Goal: Transaction & Acquisition: Purchase product/service

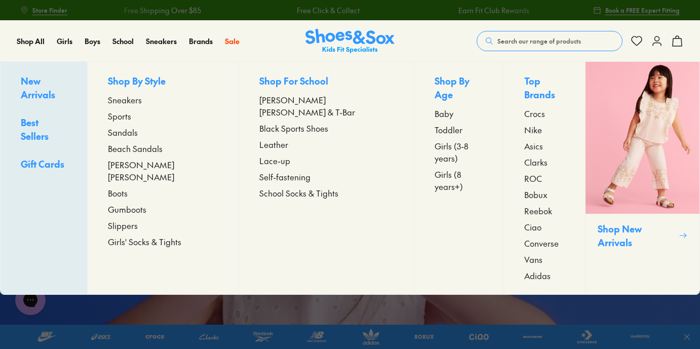
click at [435, 124] on span "Toddler" at bounding box center [449, 130] width 28 height 12
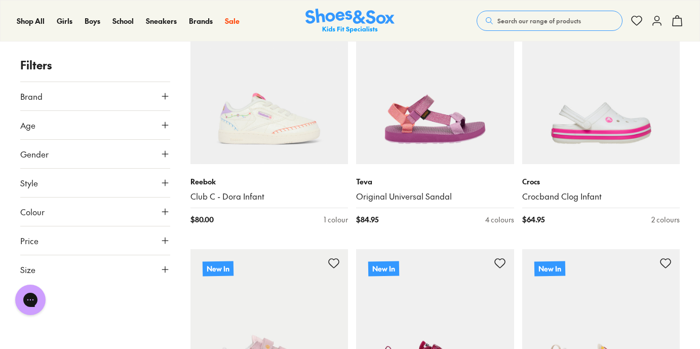
scroll to position [198, 0]
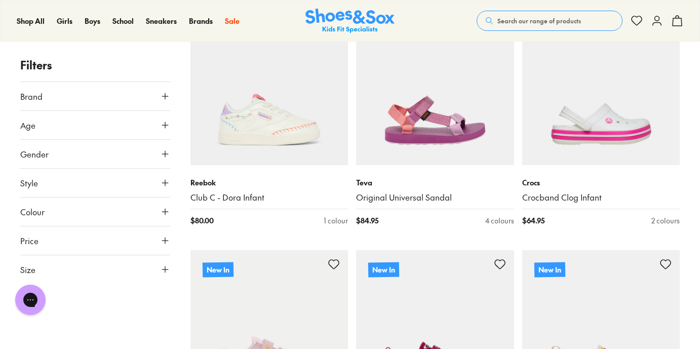
click at [129, 276] on button "Size" at bounding box center [95, 269] width 150 height 28
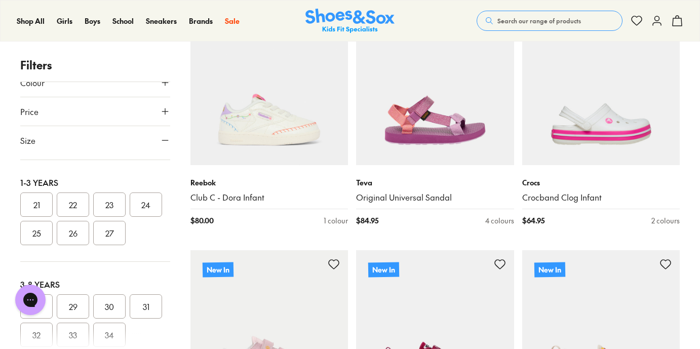
scroll to position [94, 0]
click at [81, 206] on button "22" at bounding box center [73, 206] width 32 height 24
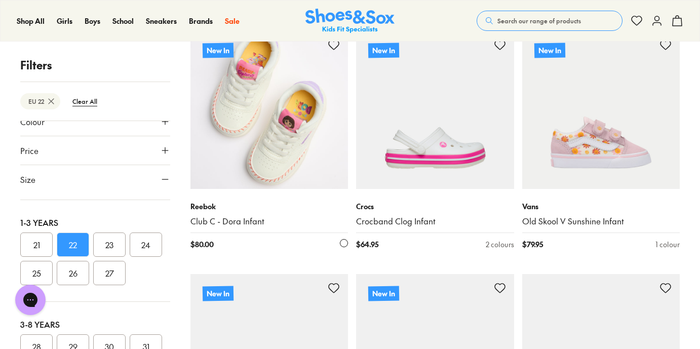
scroll to position [178, 0]
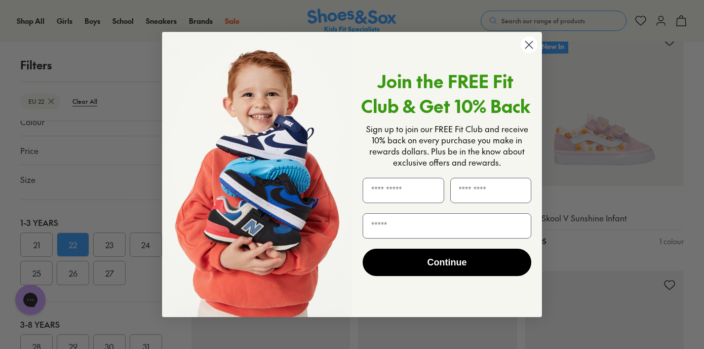
click at [529, 43] on circle "Close dialog" at bounding box center [529, 44] width 17 height 17
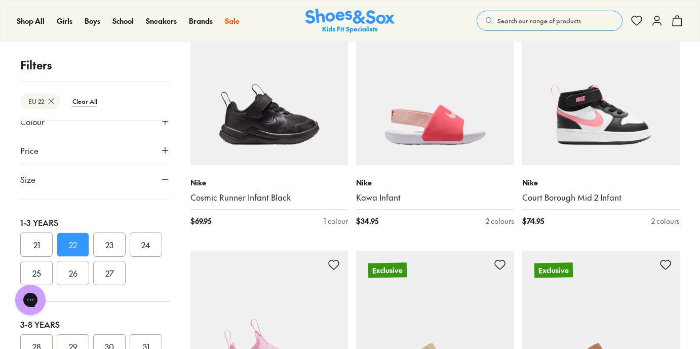
scroll to position [1097, 0]
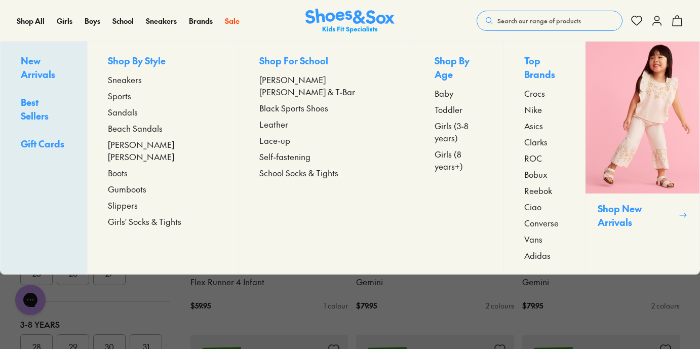
click at [138, 107] on span "Sandals" at bounding box center [123, 112] width 30 height 12
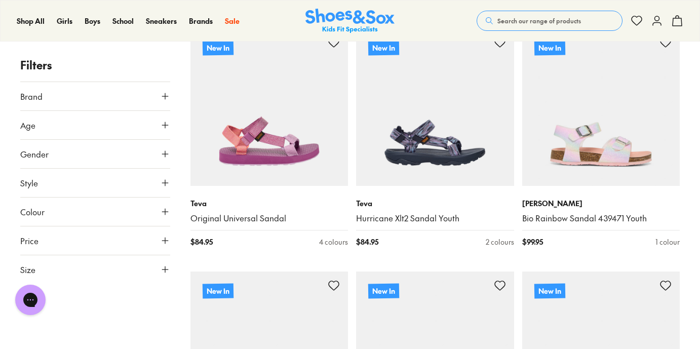
click at [165, 264] on icon at bounding box center [165, 269] width 10 height 10
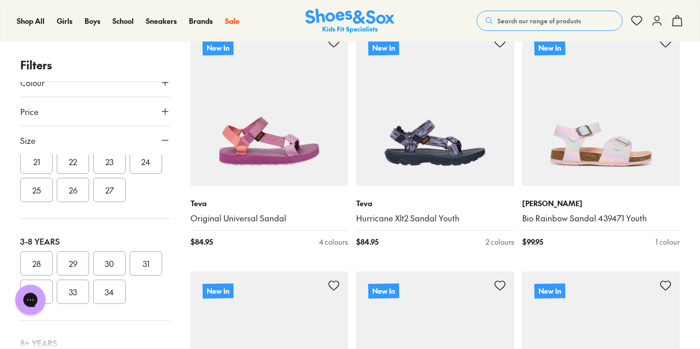
scroll to position [140, 0]
click at [79, 166] on button "22" at bounding box center [73, 159] width 32 height 24
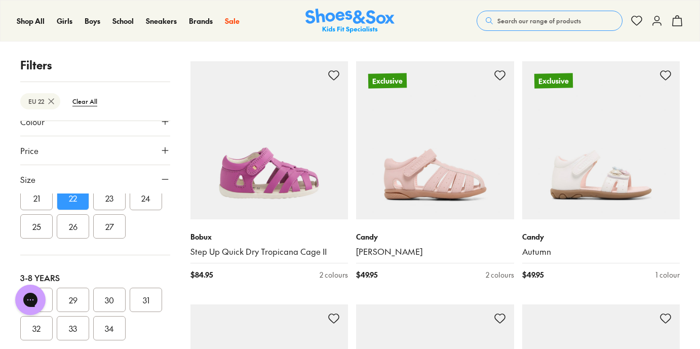
scroll to position [2129, 0]
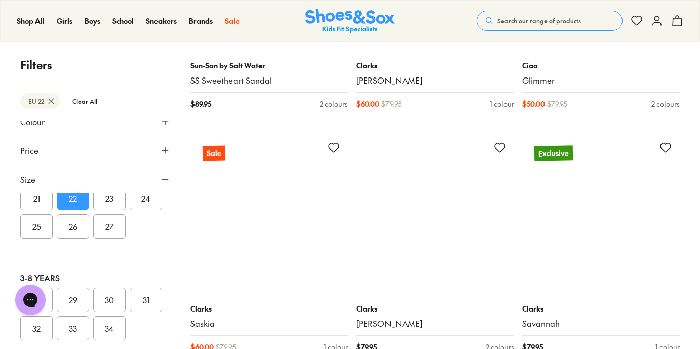
scroll to position [4766, 0]
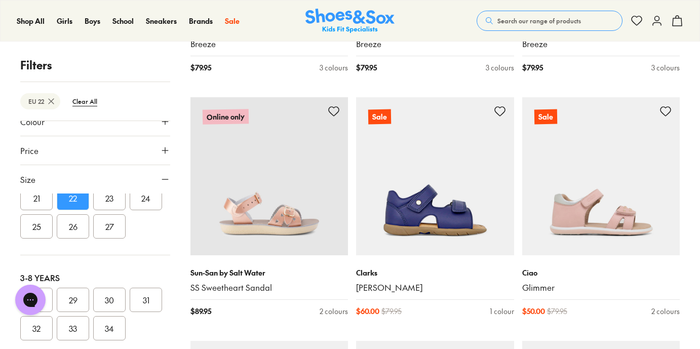
scroll to position [4530, 0]
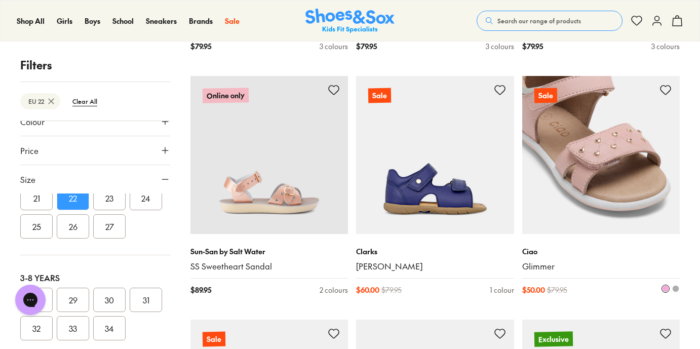
click at [570, 193] on img at bounding box center [601, 155] width 158 height 158
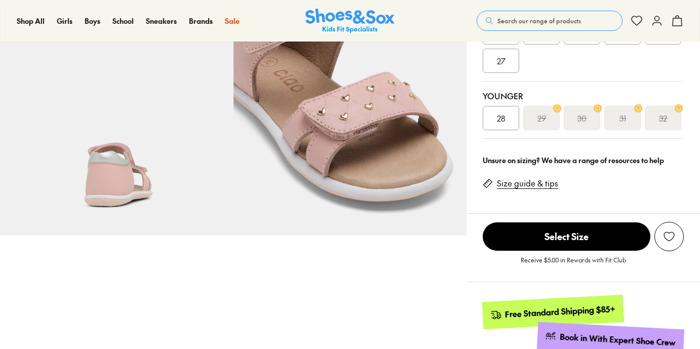
select select "*"
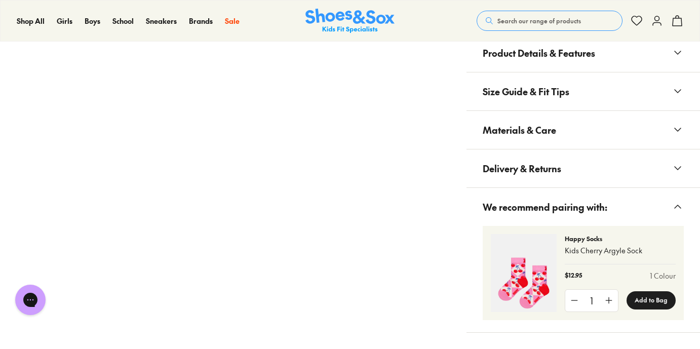
scroll to position [706, 0]
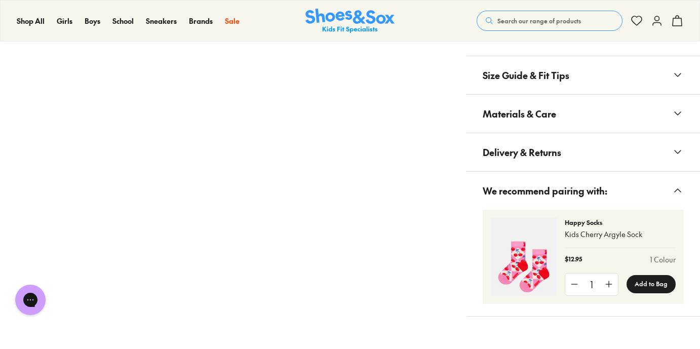
click at [555, 115] on span "Materials & Care" at bounding box center [519, 114] width 73 height 30
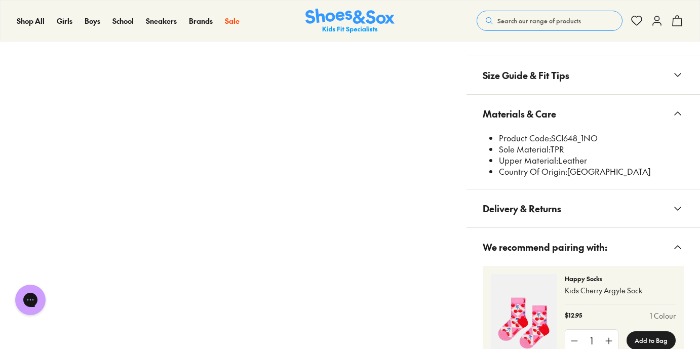
click at [555, 115] on span "Materials & Care" at bounding box center [519, 114] width 73 height 30
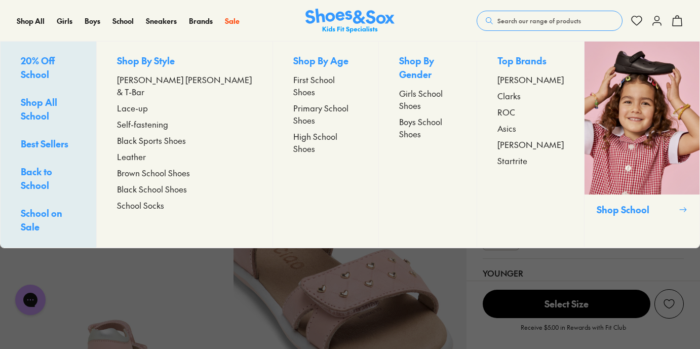
scroll to position [105, 0]
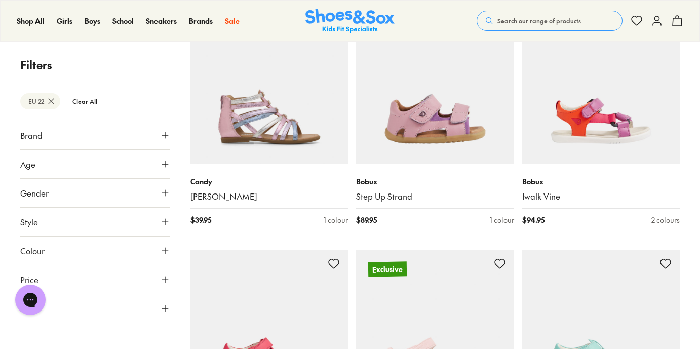
scroll to position [274, 0]
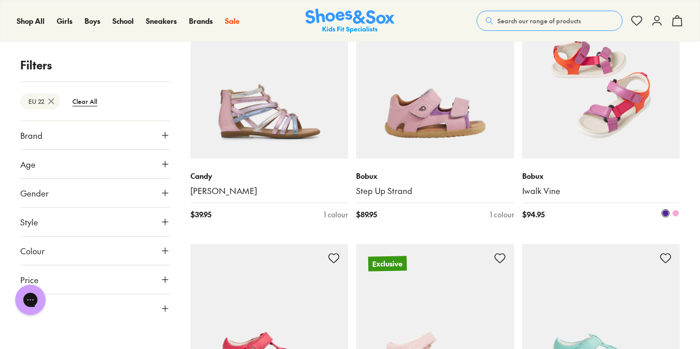
click at [625, 91] on img at bounding box center [601, 80] width 158 height 158
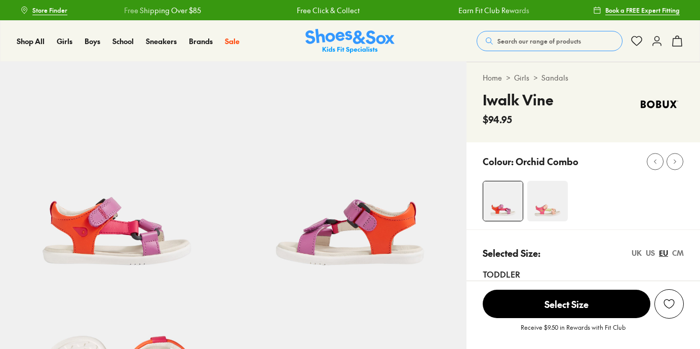
scroll to position [104, 0]
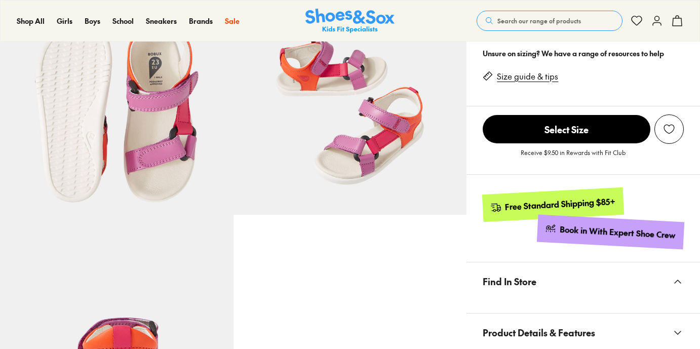
select select "*"
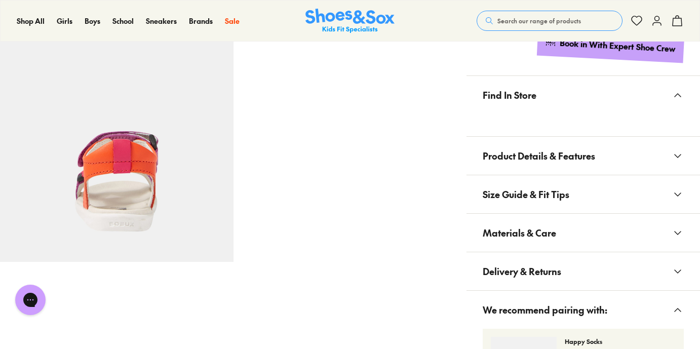
scroll to position [0, 0]
click at [531, 159] on span "Product Details & Features" at bounding box center [539, 156] width 112 height 30
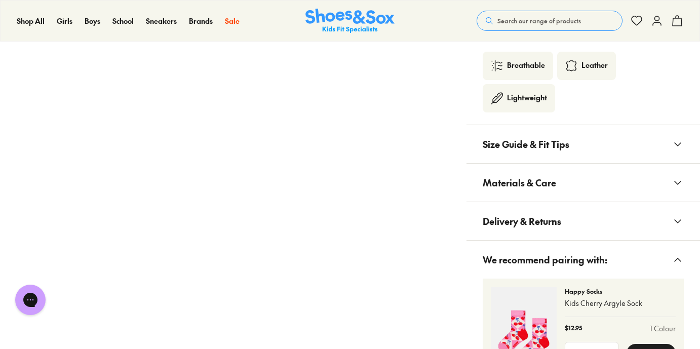
scroll to position [774, 0]
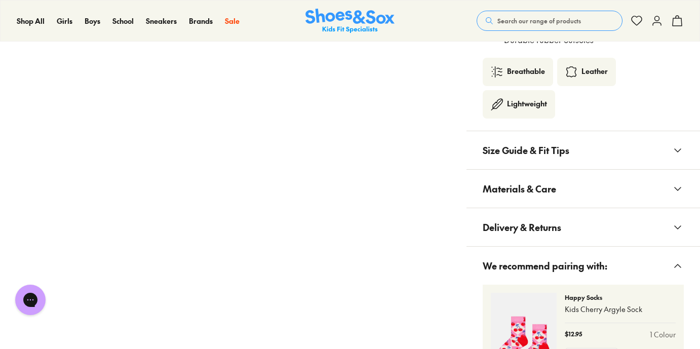
click at [531, 159] on span "Size Guide & Fit Tips" at bounding box center [526, 150] width 87 height 30
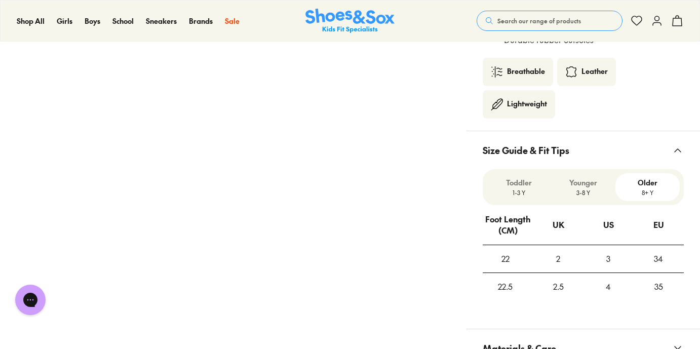
click at [515, 200] on div "Toddler 1-3 Y" at bounding box center [519, 187] width 64 height 28
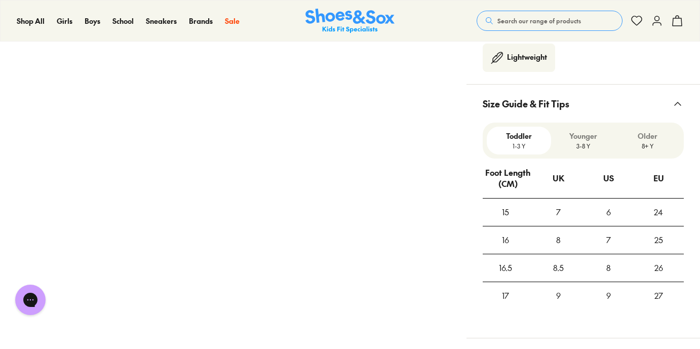
scroll to position [816, 0]
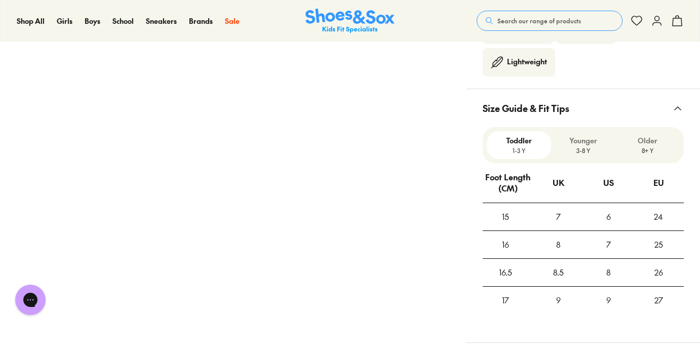
click at [582, 150] on p "3-8 Y" at bounding box center [583, 150] width 56 height 9
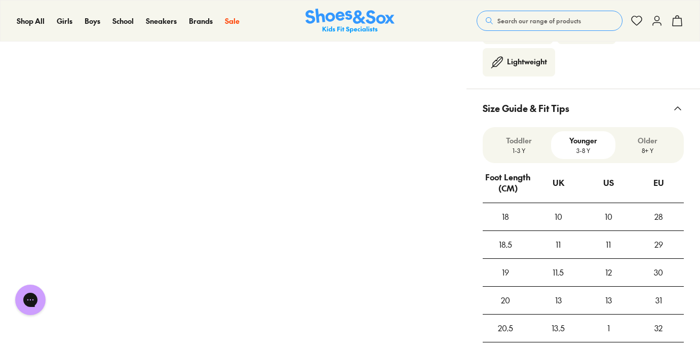
click at [514, 155] on p "1-3 Y" at bounding box center [519, 150] width 56 height 9
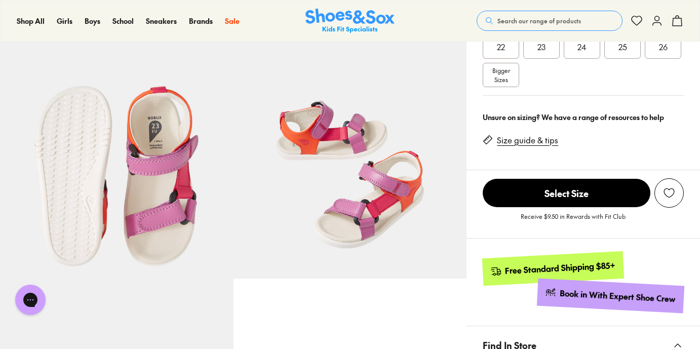
scroll to position [248, 0]
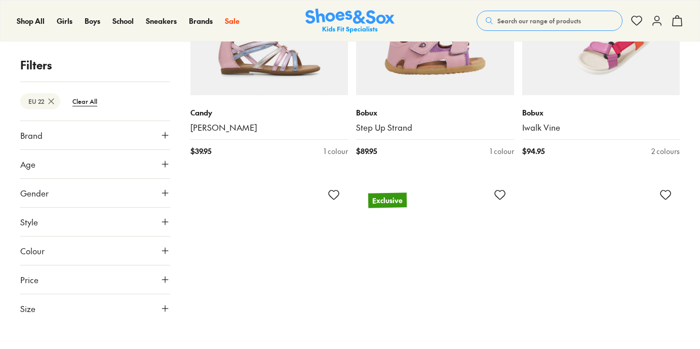
scroll to position [236, 0]
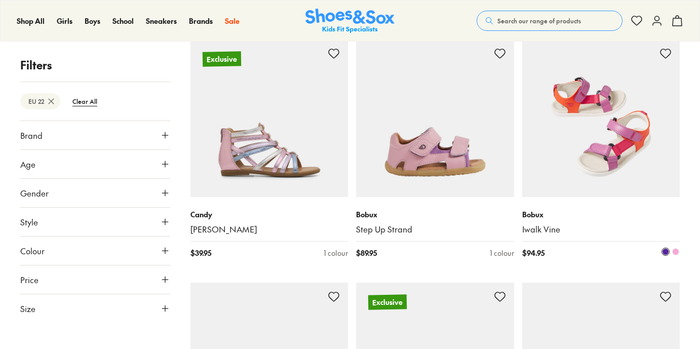
click at [616, 126] on img at bounding box center [601, 119] width 158 height 158
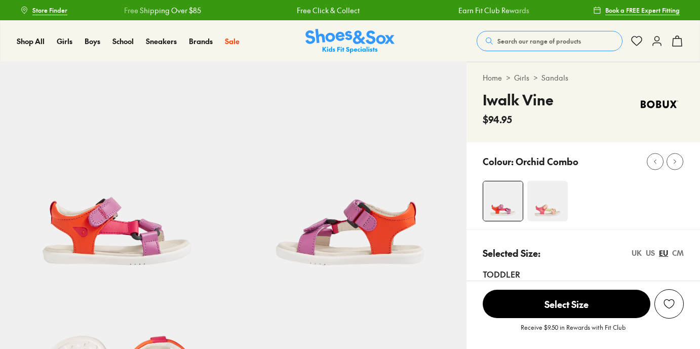
select select "*"
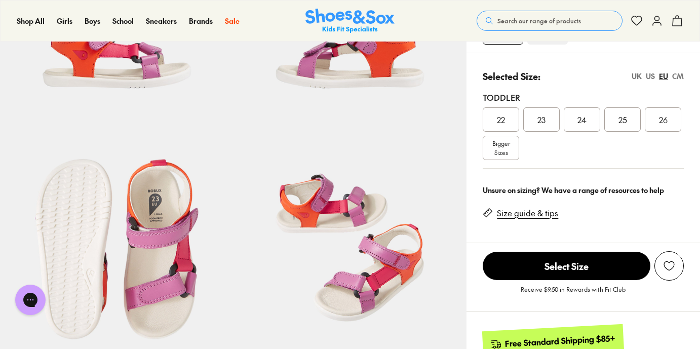
scroll to position [178, 0]
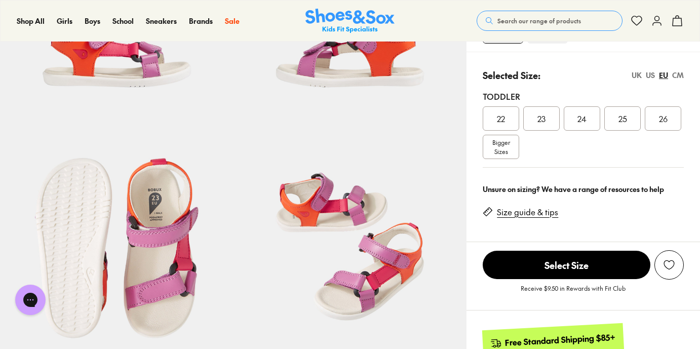
click at [676, 78] on div "CM" at bounding box center [678, 75] width 12 height 11
click at [496, 100] on div "Toddler" at bounding box center [583, 96] width 201 height 12
click at [497, 117] on span "13.3" at bounding box center [501, 118] width 13 height 12
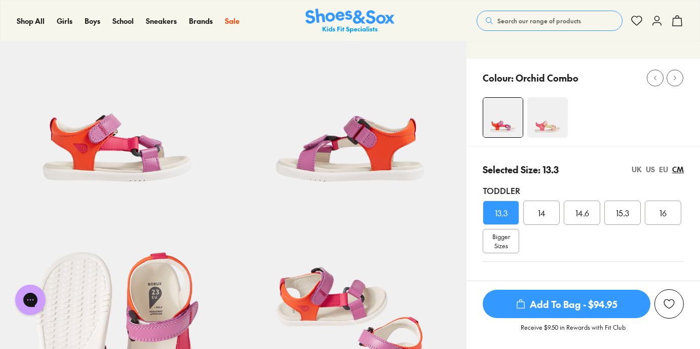
scroll to position [81, 0]
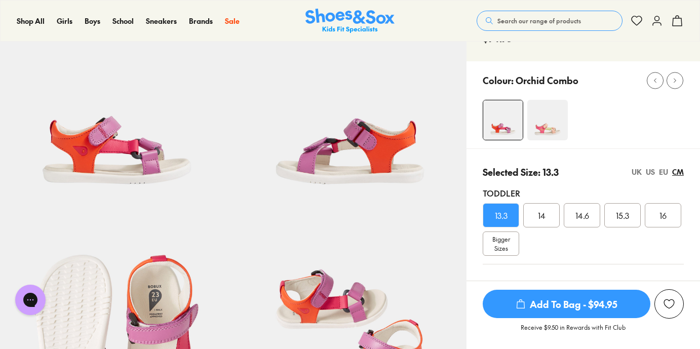
click at [557, 129] on img at bounding box center [547, 120] width 41 height 41
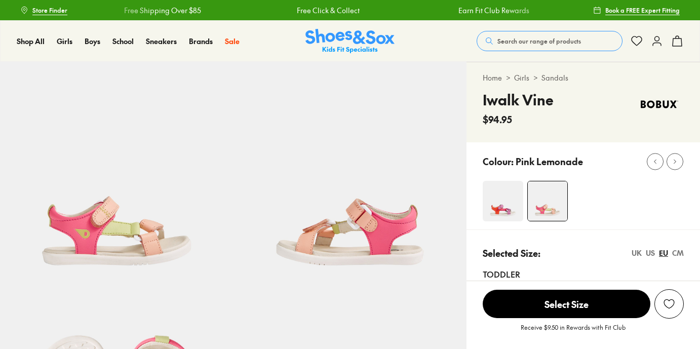
select select "*"
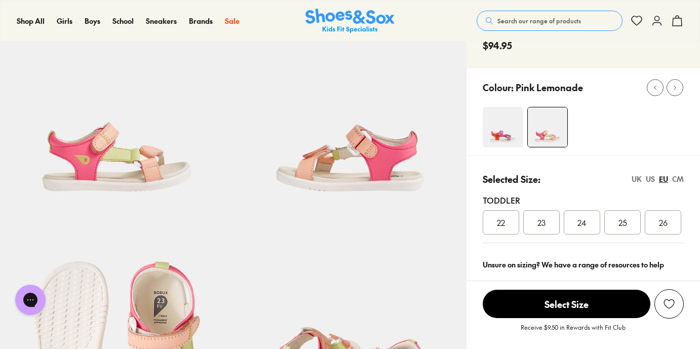
scroll to position [81, 0]
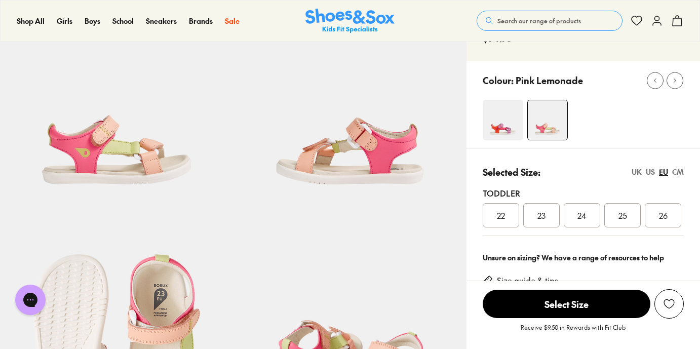
click at [511, 118] on img at bounding box center [503, 120] width 41 height 41
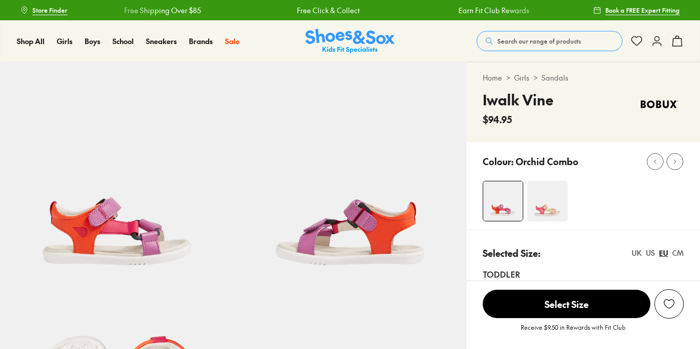
select select "*"
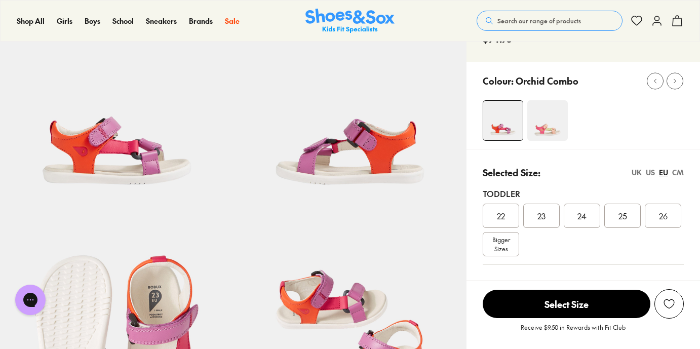
click at [676, 164] on div "Selected Size: [GEOGRAPHIC_DATA] [GEOGRAPHIC_DATA] [GEOGRAPHIC_DATA] CM Toddler…" at bounding box center [584, 211] width 234 height 124
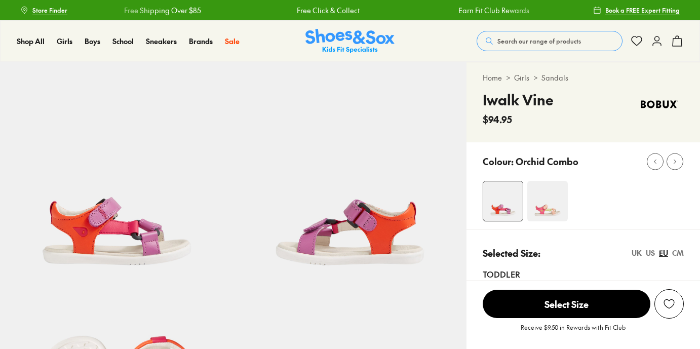
select select "*"
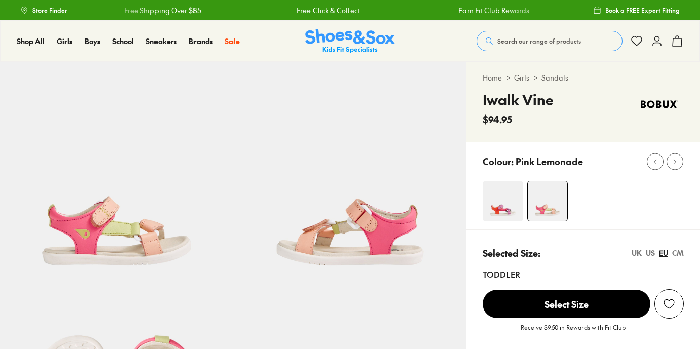
select select "*"
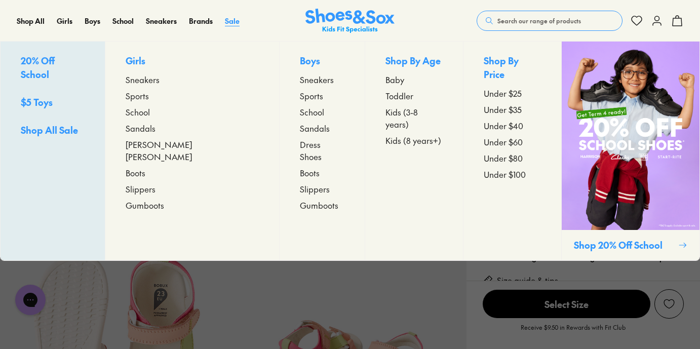
click at [229, 20] on span "Sale" at bounding box center [232, 21] width 15 height 10
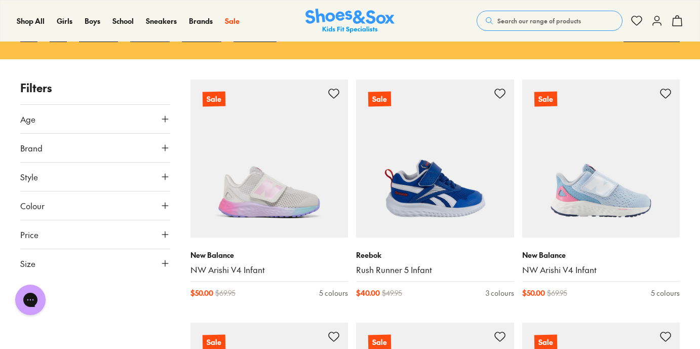
click at [45, 255] on button "Size" at bounding box center [95, 263] width 150 height 28
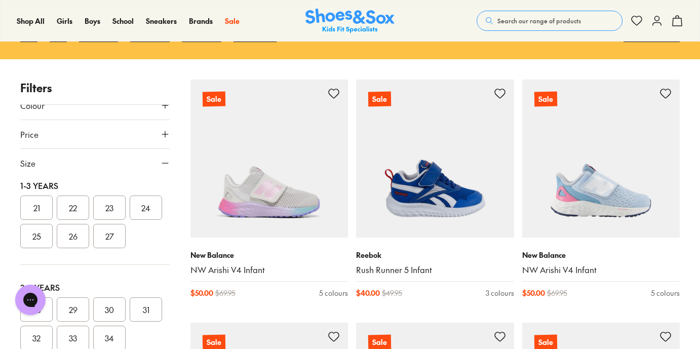
scroll to position [117, 0]
click at [77, 201] on button "22" at bounding box center [73, 206] width 32 height 24
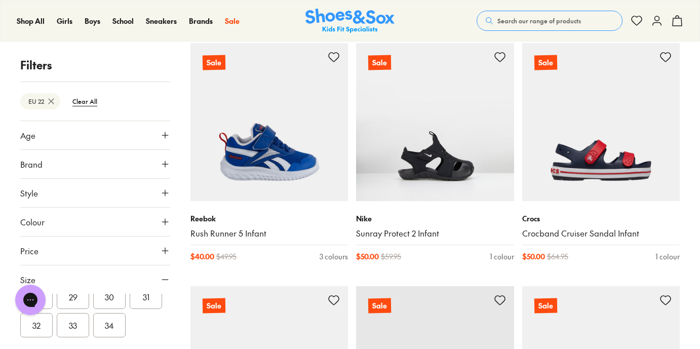
click at [153, 211] on button "Colour" at bounding box center [95, 222] width 150 height 28
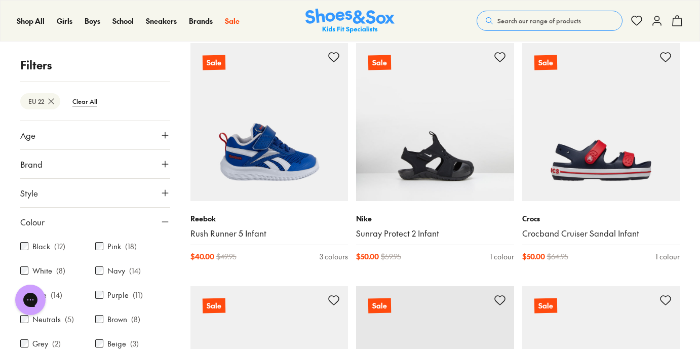
click at [153, 199] on button "Style" at bounding box center [95, 193] width 150 height 28
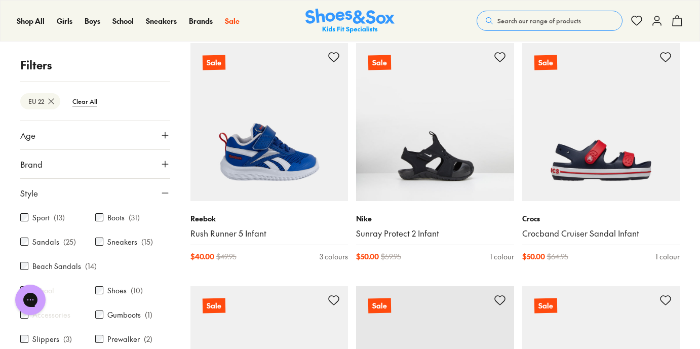
scroll to position [60, 0]
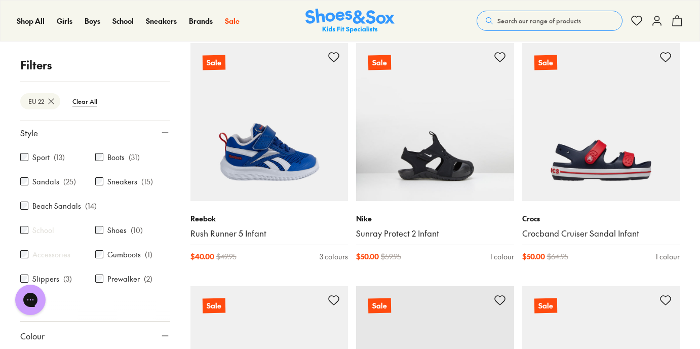
click at [47, 184] on label "Sandals" at bounding box center [45, 181] width 27 height 11
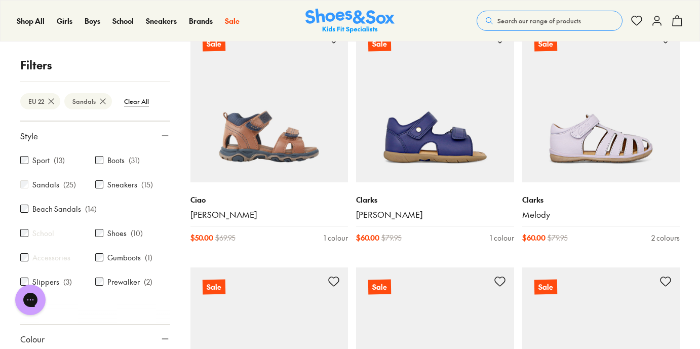
scroll to position [52, 0]
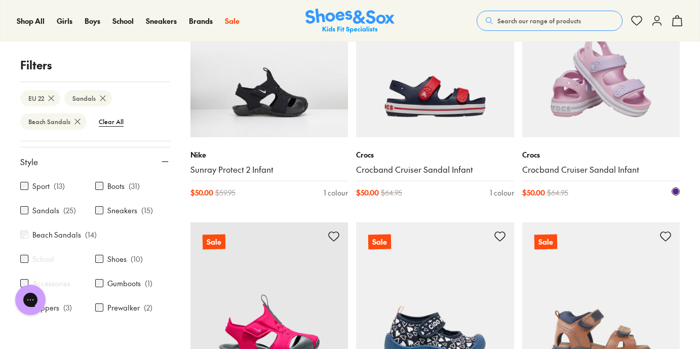
scroll to position [224, 0]
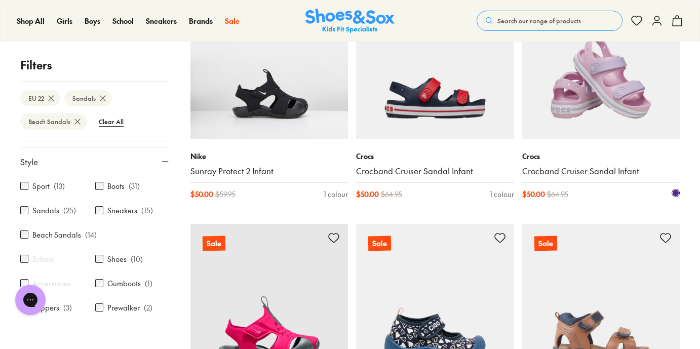
click at [616, 88] on img at bounding box center [601, 60] width 158 height 158
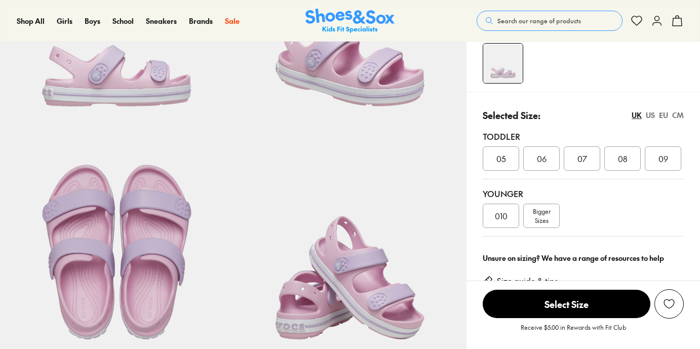
select select "*"
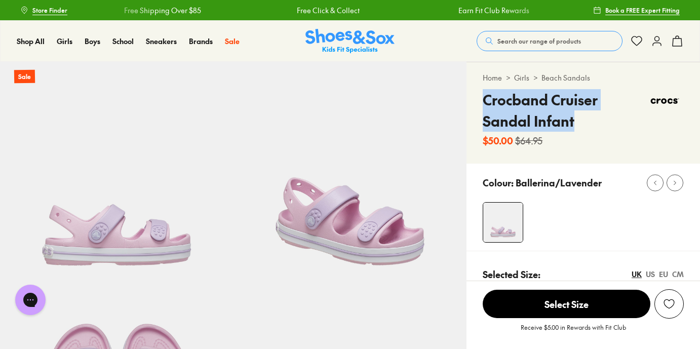
drag, startPoint x: 481, startPoint y: 104, endPoint x: 600, endPoint y: 121, distance: 120.2
click at [600, 121] on div "Home > Girls > Beach Sandals Crocband Cruiser Sandal Infant $50.00 $64.95" at bounding box center [584, 112] width 234 height 101
copy h4 "Crocband Cruiser Sandal Infant"
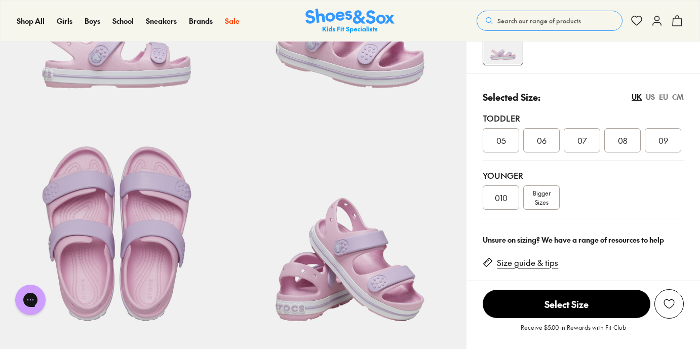
scroll to position [178, 0]
click at [681, 95] on div "CM" at bounding box center [678, 96] width 12 height 11
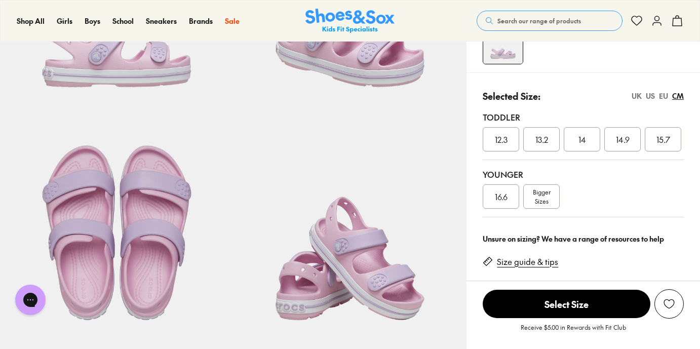
click at [546, 141] on span "13.2" at bounding box center [542, 139] width 13 height 12
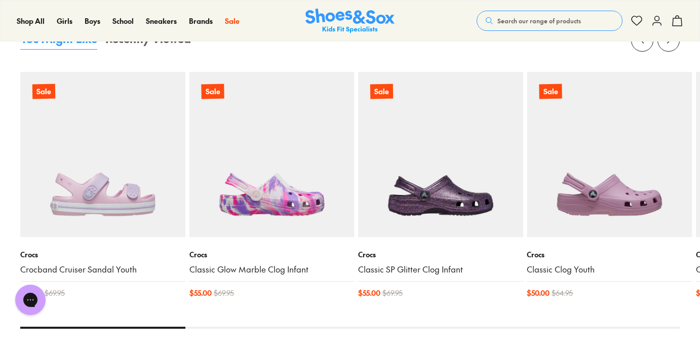
scroll to position [1104, 0]
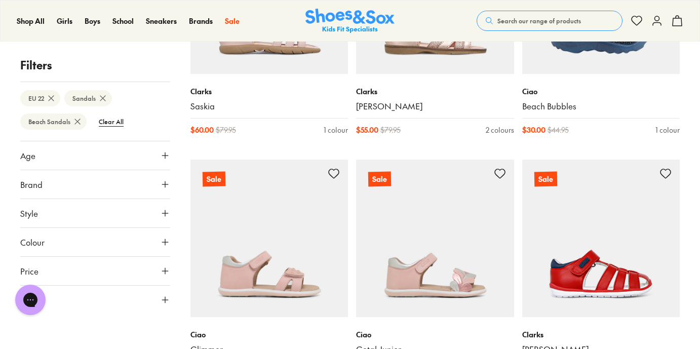
scroll to position [2276, 0]
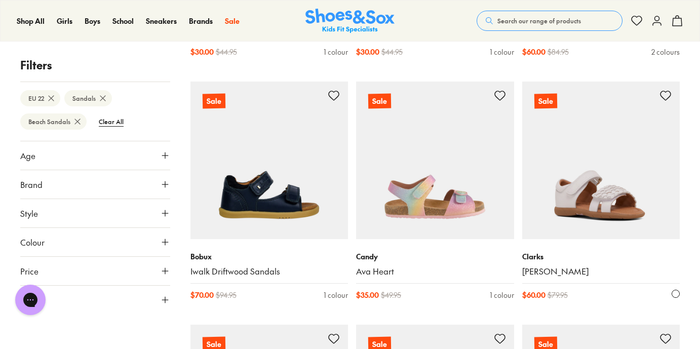
scroll to position [1579, 0]
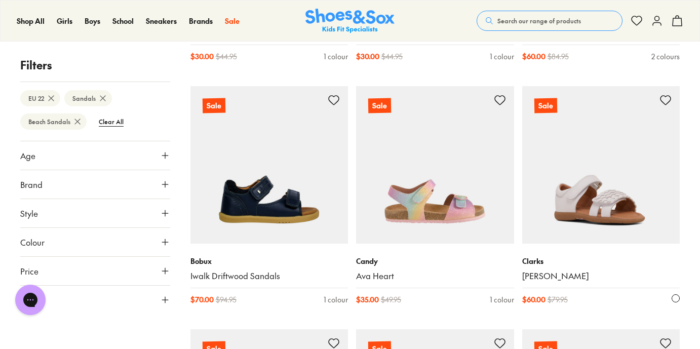
click at [599, 165] on img at bounding box center [601, 165] width 158 height 158
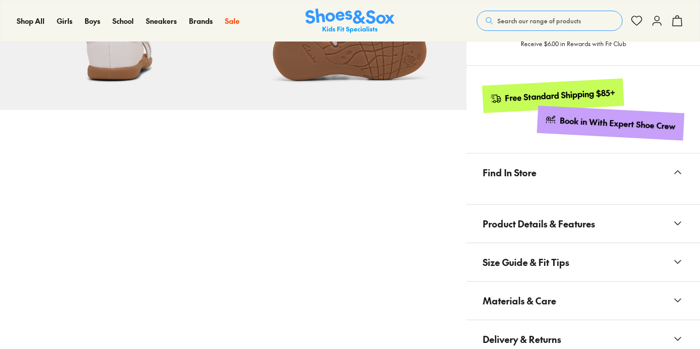
select select "*"
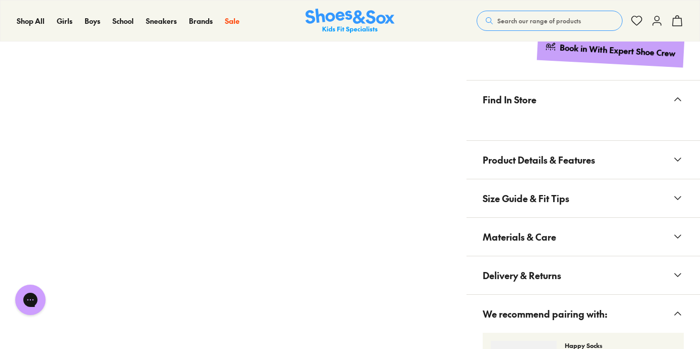
scroll to position [728, 0]
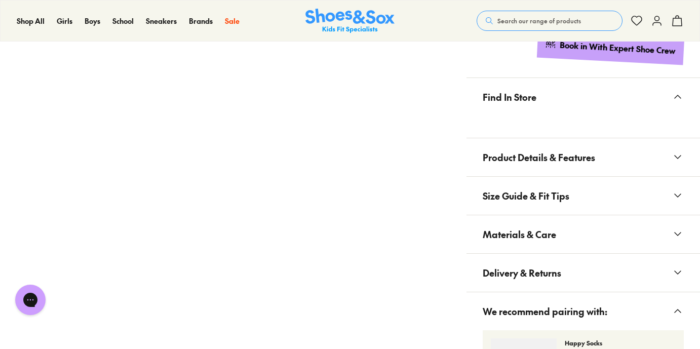
click at [526, 158] on span "Product Details & Features" at bounding box center [539, 157] width 112 height 30
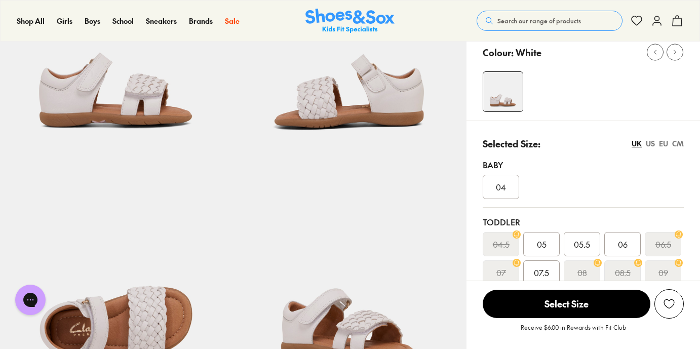
scroll to position [149, 0]
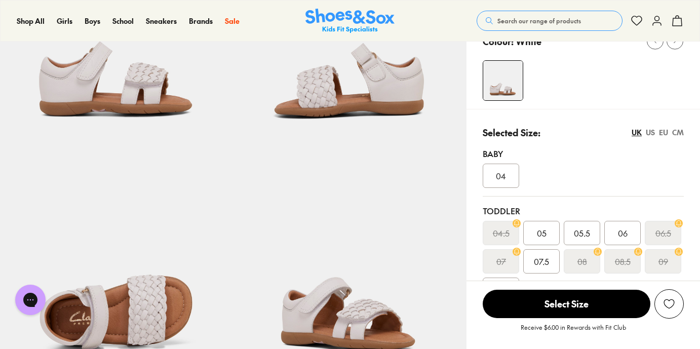
click at [681, 130] on div "CM" at bounding box center [678, 132] width 12 height 11
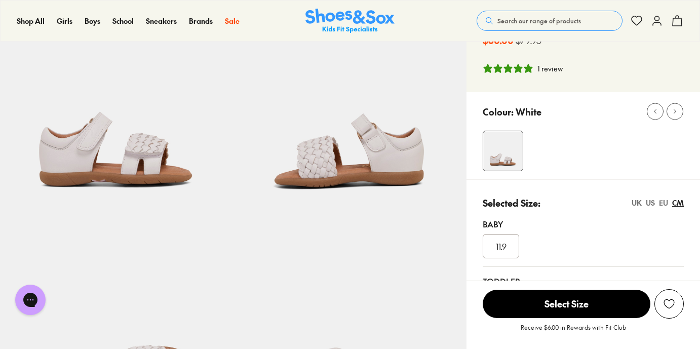
scroll to position [0, 0]
